Goal: Task Accomplishment & Management: Complete application form

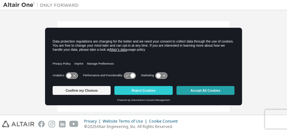
click at [210, 92] on button "Accept All Cookies" at bounding box center [205, 90] width 58 height 9
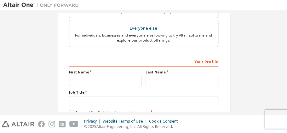
scroll to position [234, 0]
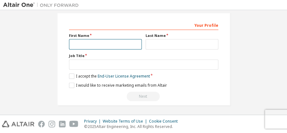
click at [98, 48] on input "text" at bounding box center [105, 44] width 73 height 10
type input "******"
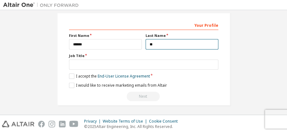
type input "*"
type input "******"
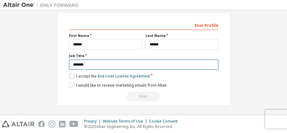
type input "*******"
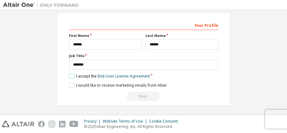
click at [73, 76] on label "I accept the End-User License Agreement" at bounding box center [109, 75] width 81 height 5
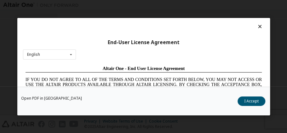
scroll to position [0, 0]
click at [251, 101] on button "I Accept" at bounding box center [251, 100] width 28 height 9
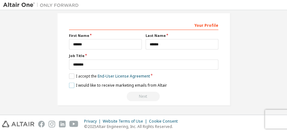
click at [72, 83] on label "I would like to receive marketing emails from Altair" at bounding box center [118, 85] width 98 height 5
click at [71, 84] on label "I would like to receive marketing emails from Altair" at bounding box center [118, 85] width 98 height 5
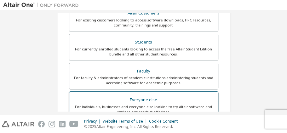
scroll to position [87, 0]
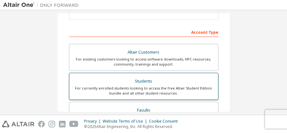
click at [133, 93] on div "For currently enrolled students looking to access the free Altair Student Editi…" at bounding box center [143, 91] width 141 height 10
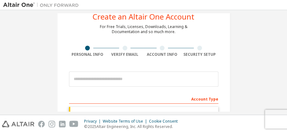
scroll to position [42, 0]
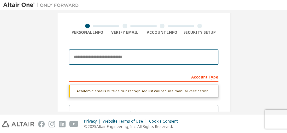
click at [124, 57] on input "email" at bounding box center [143, 56] width 149 height 15
type input "**********"
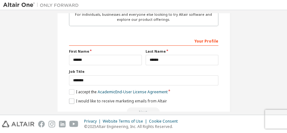
scroll to position [255, 0]
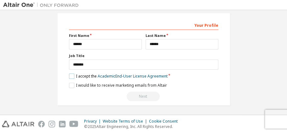
click at [70, 76] on label "I accept the Academic End-User License Agreement" at bounding box center [118, 75] width 99 height 5
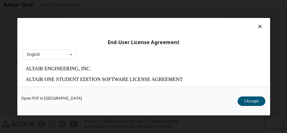
scroll to position [0, 0]
click at [254, 98] on button "I Accept" at bounding box center [251, 100] width 28 height 9
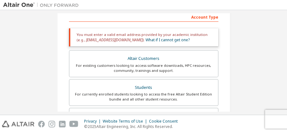
scroll to position [63, 0]
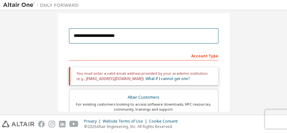
click at [103, 38] on input "**********" at bounding box center [143, 35] width 149 height 15
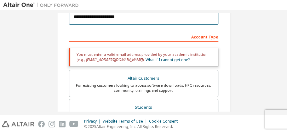
scroll to position [84, 0]
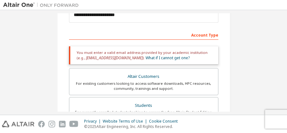
drag, startPoint x: 140, startPoint y: 59, endPoint x: 119, endPoint y: 63, distance: 21.0
click at [119, 63] on div "You must enter a valid email address provided by your academic institution (e.g…" at bounding box center [143, 55] width 149 height 18
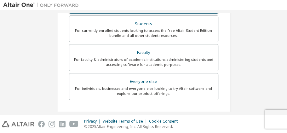
scroll to position [168, 0]
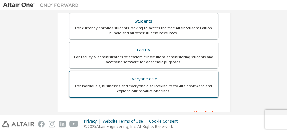
click at [155, 90] on div "For individuals, businesses and everyone else looking to try Altair software an…" at bounding box center [143, 89] width 141 height 10
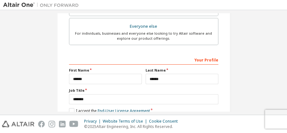
scroll to position [234, 0]
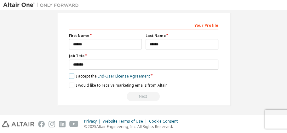
click at [72, 75] on label "I accept the End-User License Agreement" at bounding box center [109, 75] width 81 height 5
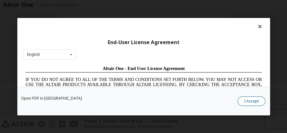
scroll to position [0, 0]
click at [256, 104] on button "I Accept" at bounding box center [251, 100] width 28 height 9
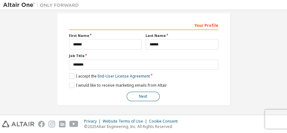
click at [141, 93] on button "Next" at bounding box center [143, 96] width 33 height 9
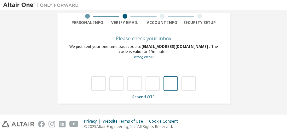
type input "*"
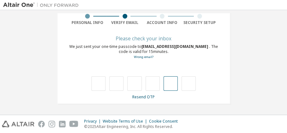
type input "*"
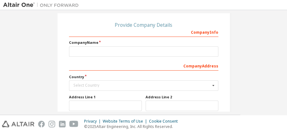
scroll to position [72, 0]
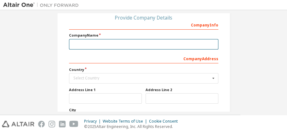
click at [141, 45] on input "text" at bounding box center [143, 44] width 149 height 10
type input "**********"
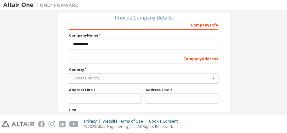
click at [104, 79] on input "text" at bounding box center [144, 78] width 149 height 10
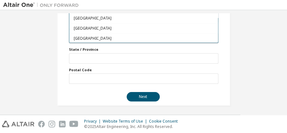
scroll to position [1657, 0]
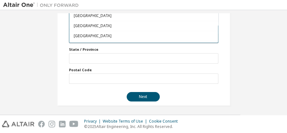
click at [108, 44] on span "[GEOGRAPHIC_DATA]" at bounding box center [143, 46] width 140 height 4
type input "***"
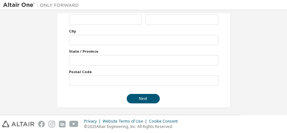
scroll to position [153, 0]
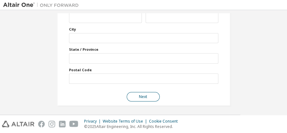
click at [130, 97] on button "Next" at bounding box center [143, 96] width 33 height 9
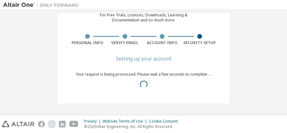
scroll to position [24, 0]
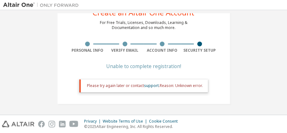
click at [161, 59] on div "Create an Altair One Account For Free Trials, Licenses, Downloads, Learning & D…" at bounding box center [143, 50] width 173 height 107
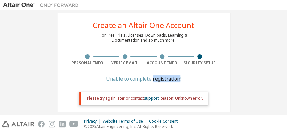
scroll to position [0, 0]
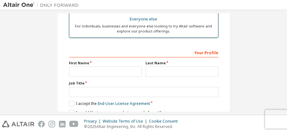
scroll to position [183, 0]
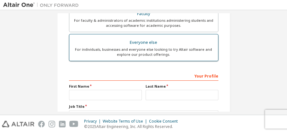
click at [135, 50] on div "For individuals, businesses and everyone else looking to try Altair software an…" at bounding box center [143, 52] width 141 height 10
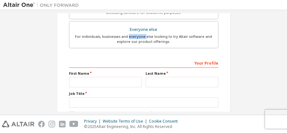
scroll to position [225, 0]
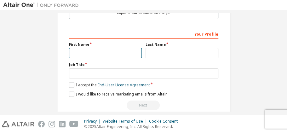
click at [85, 48] on input "text" at bounding box center [105, 53] width 73 height 10
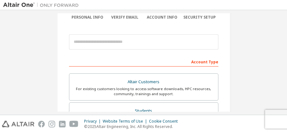
scroll to position [15, 0]
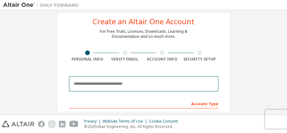
click at [95, 86] on input "email" at bounding box center [143, 83] width 149 height 15
type input "**********"
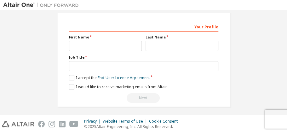
scroll to position [234, 0]
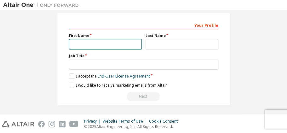
click at [95, 43] on input "text" at bounding box center [105, 44] width 73 height 10
type input "******"
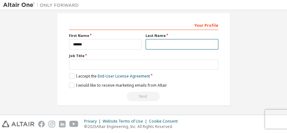
click at [159, 43] on input "text" at bounding box center [182, 44] width 73 height 10
type input "******"
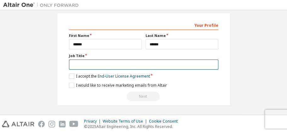
click at [130, 60] on input "text" at bounding box center [143, 65] width 149 height 10
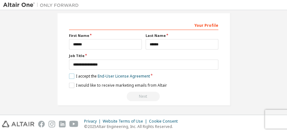
click at [71, 73] on label "I accept the End-User License Agreement" at bounding box center [109, 75] width 81 height 5
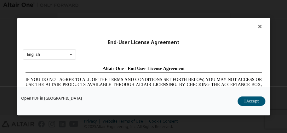
scroll to position [0, 0]
click at [247, 98] on button "I Accept" at bounding box center [251, 100] width 28 height 9
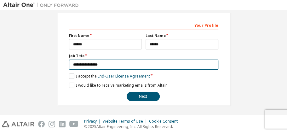
click at [124, 64] on input "**********" at bounding box center [143, 65] width 149 height 10
type input "****"
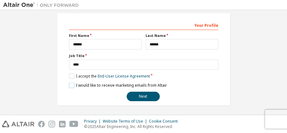
click at [77, 83] on label "I would like to receive marketing emails from Altair" at bounding box center [118, 85] width 98 height 5
click at [148, 98] on button "Next" at bounding box center [143, 96] width 33 height 9
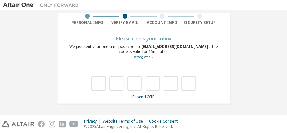
type input "*"
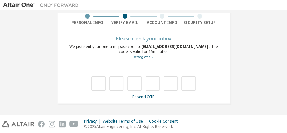
type input "*"
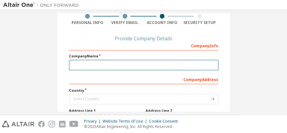
click at [124, 68] on input "text" at bounding box center [143, 65] width 149 height 10
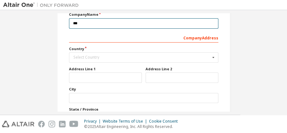
scroll to position [94, 0]
type input "***"
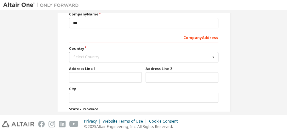
click at [113, 55] on div "Select Country" at bounding box center [141, 57] width 137 height 4
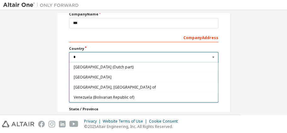
type input "*"
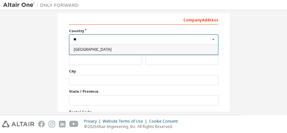
scroll to position [0, 0]
type input "**"
click at [120, 48] on span "[GEOGRAPHIC_DATA]" at bounding box center [143, 50] width 140 height 4
type input "***"
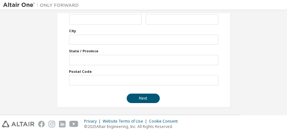
scroll to position [153, 0]
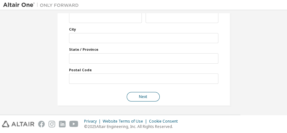
click at [147, 92] on button "Next" at bounding box center [143, 96] width 33 height 9
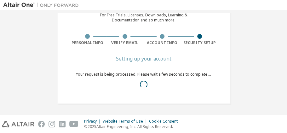
scroll to position [37, 0]
